Goal: Navigation & Orientation: Go to known website

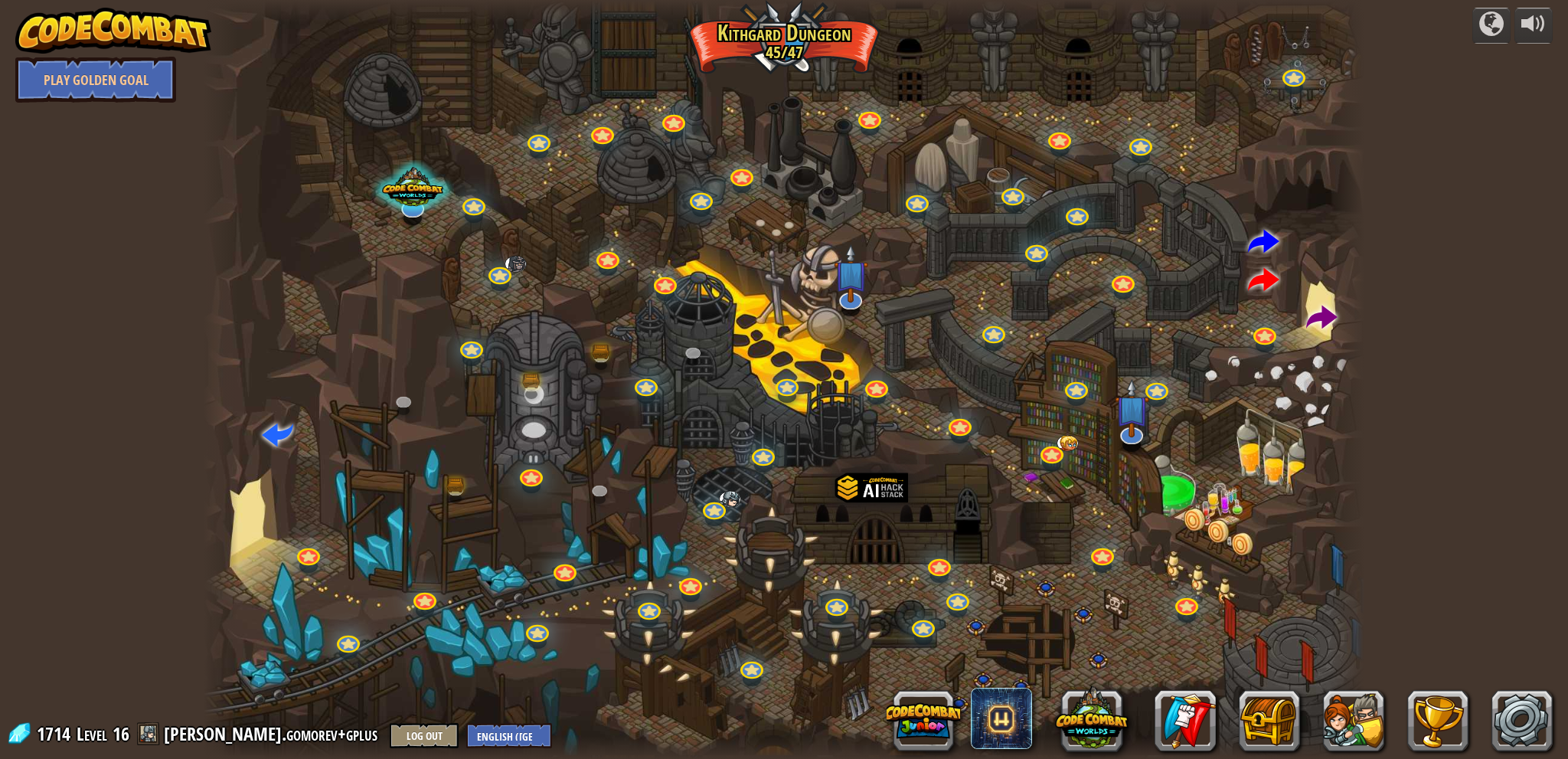
click at [107, 18] on img at bounding box center [113, 30] width 196 height 46
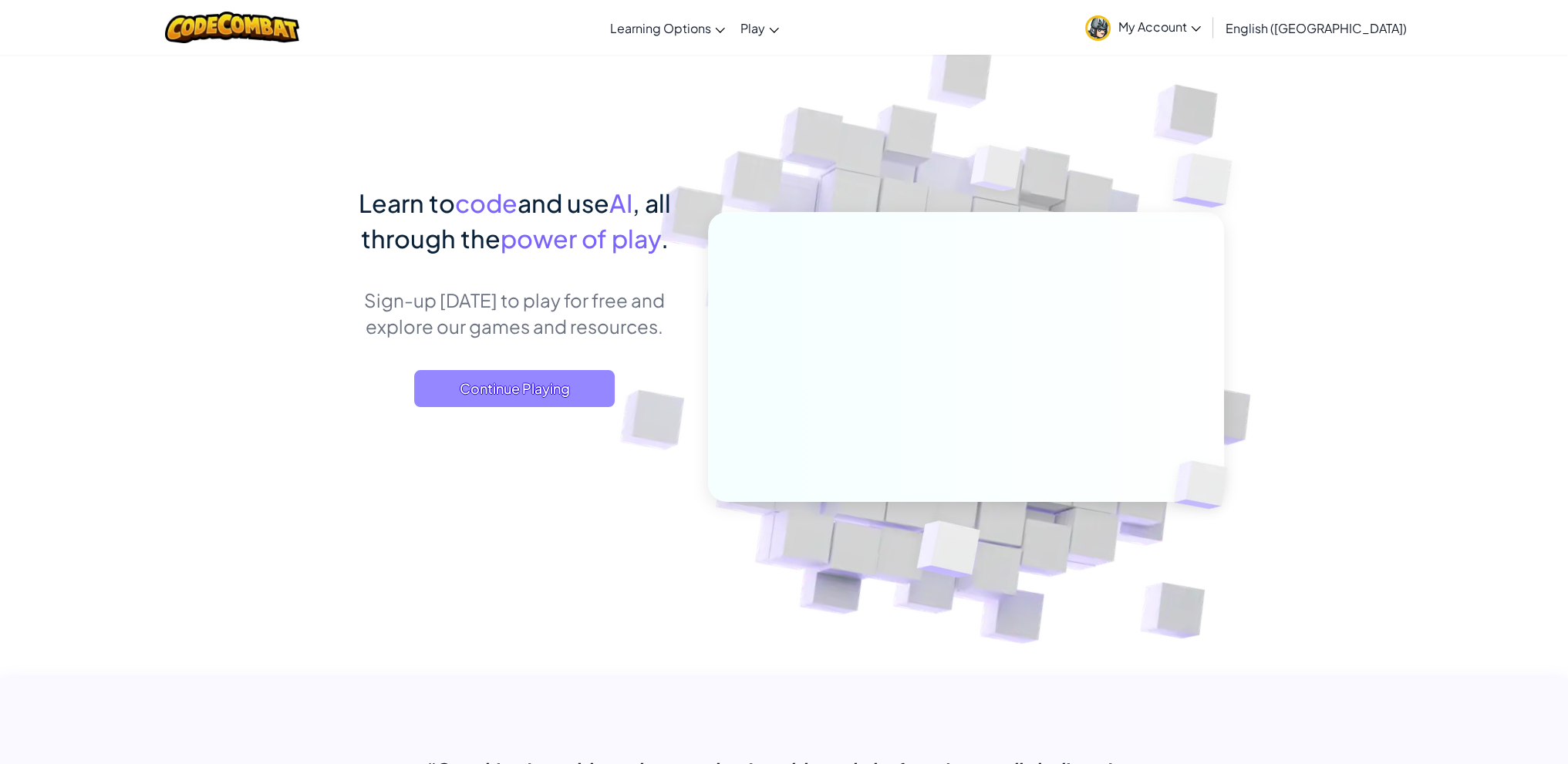
click at [495, 397] on span "Continue Playing" at bounding box center [515, 388] width 201 height 37
